Goal: Transaction & Acquisition: Obtain resource

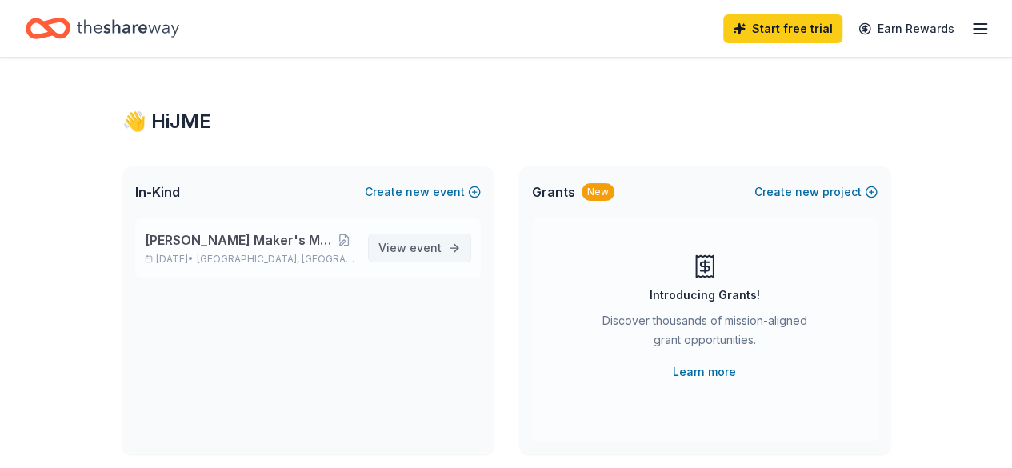
click at [417, 245] on span "event" at bounding box center [426, 248] width 32 height 14
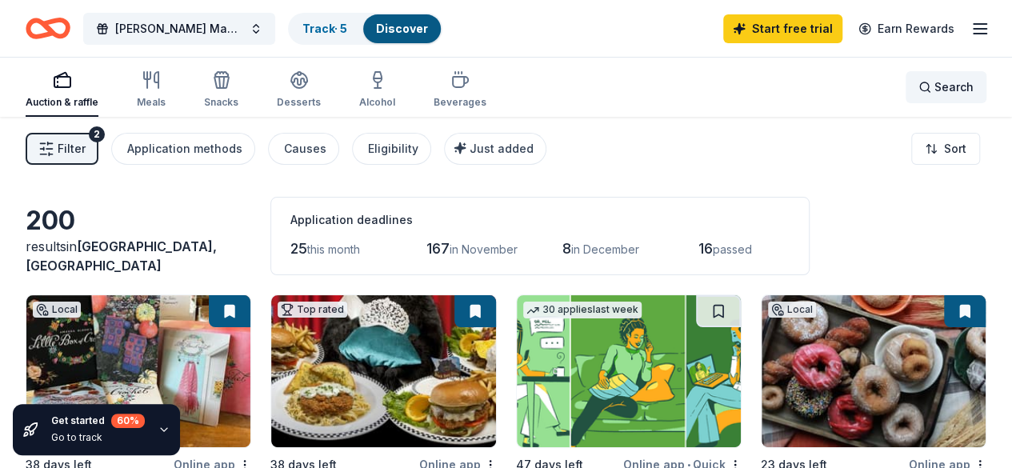
click at [935, 84] on span "Search" at bounding box center [954, 87] width 39 height 19
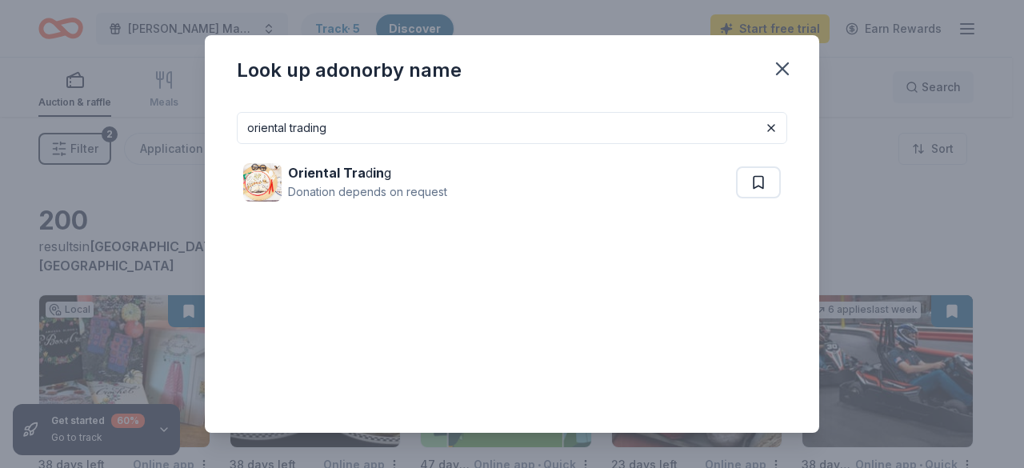
type input "oriental trading"
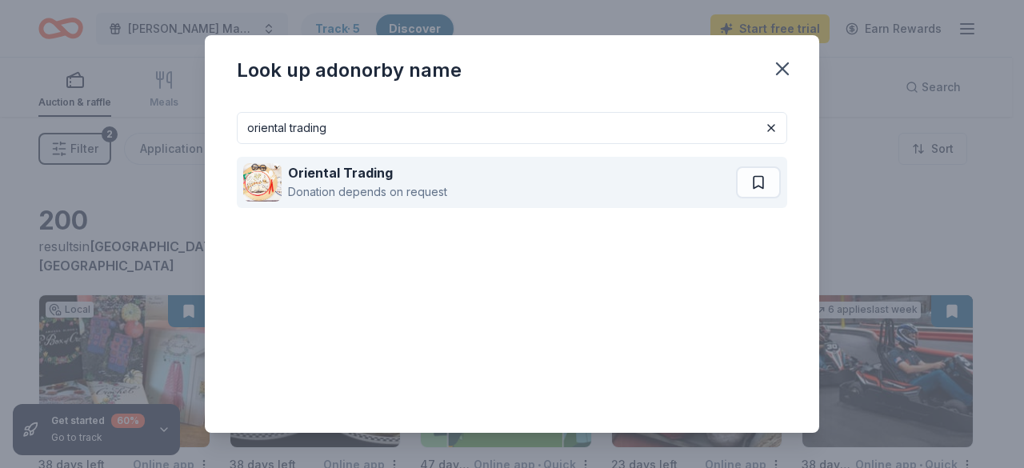
click at [410, 176] on div "Oriental Trading" at bounding box center [367, 172] width 159 height 19
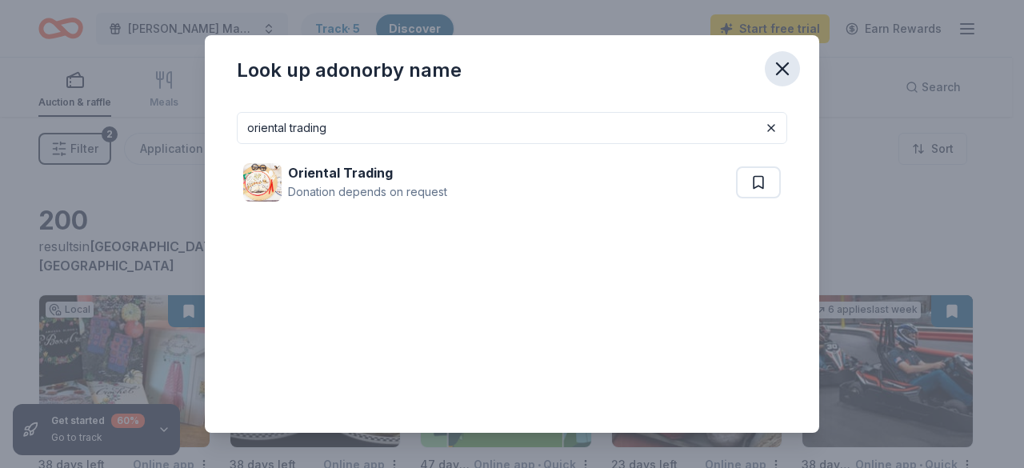
click at [791, 66] on icon "button" at bounding box center [782, 69] width 22 height 22
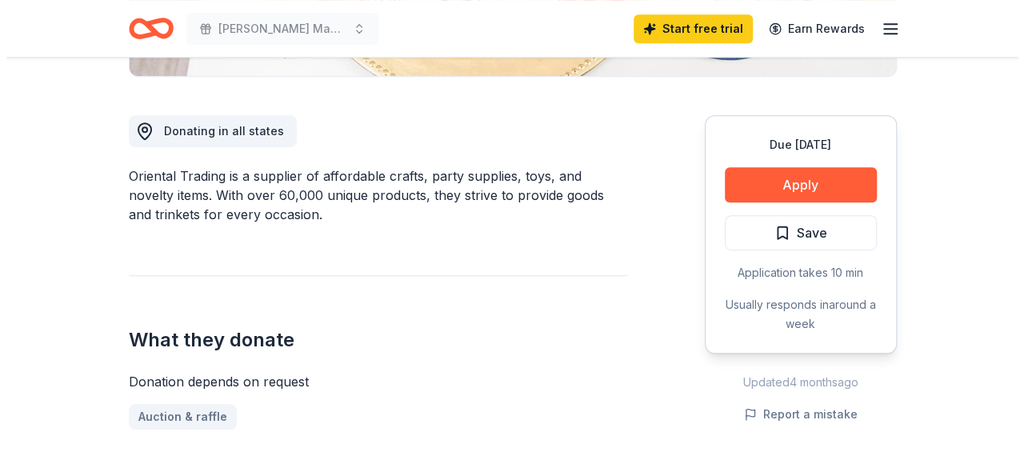
scroll to position [819, 0]
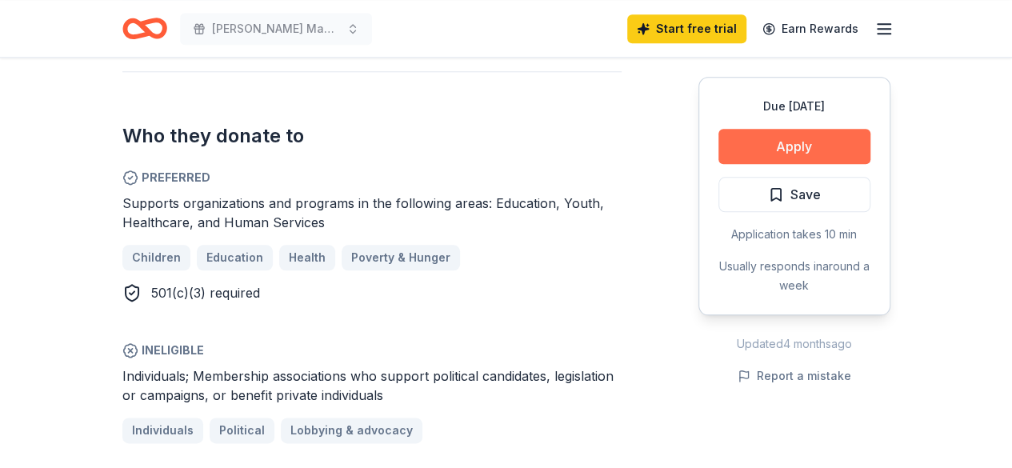
click at [813, 148] on button "Apply" at bounding box center [795, 146] width 152 height 35
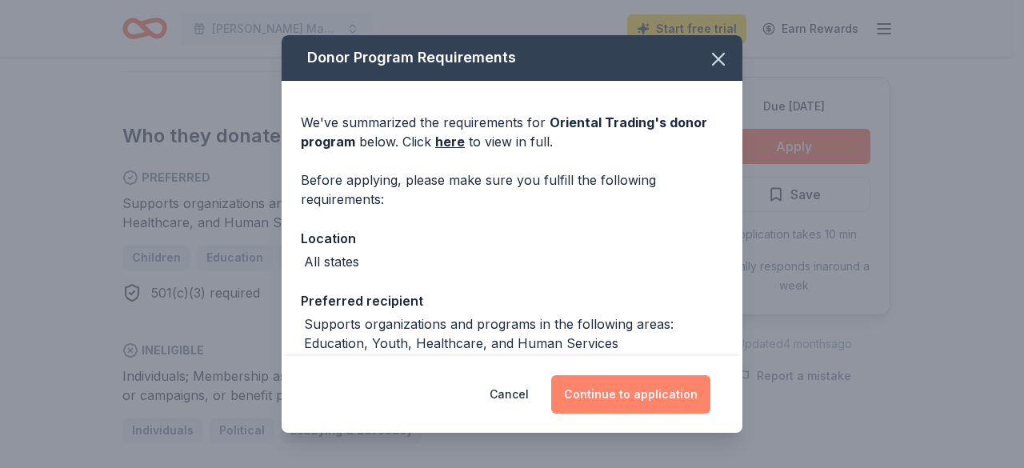
click at [642, 395] on button "Continue to application" at bounding box center [630, 394] width 159 height 38
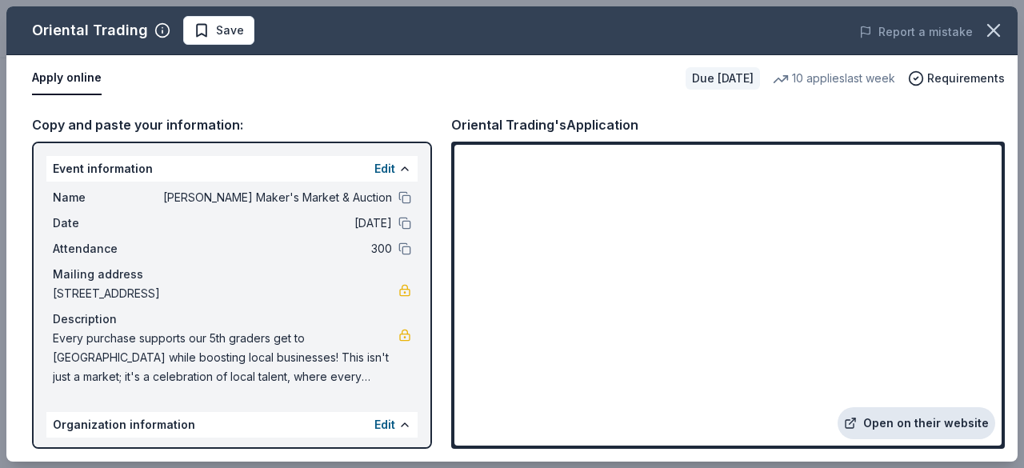
click at [903, 425] on link "Open on their website" at bounding box center [917, 423] width 158 height 32
